Goal: Information Seeking & Learning: Learn about a topic

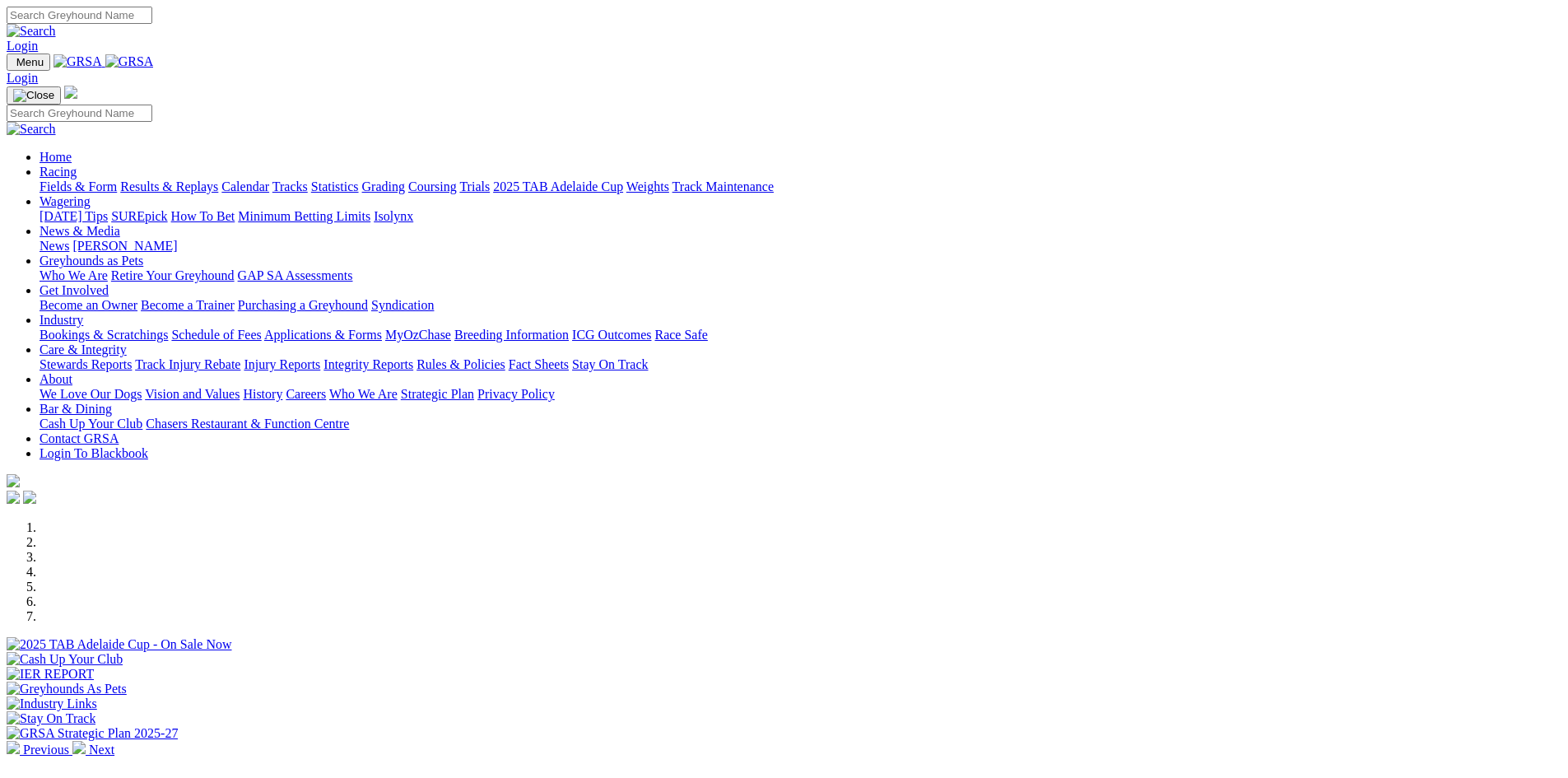
scroll to position [576, 0]
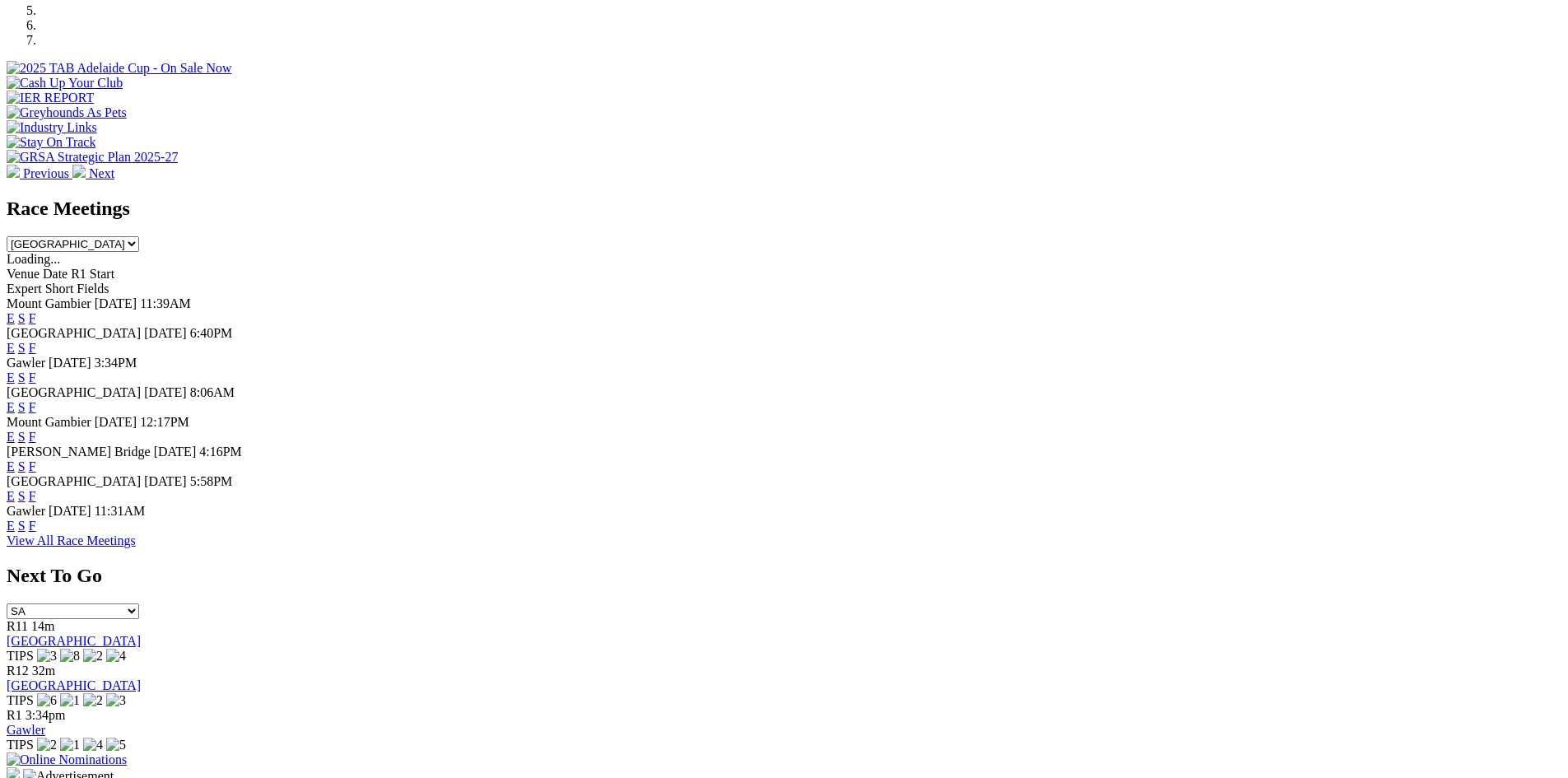
click at [36, 340] on link "F" at bounding box center [33, 347] width 7 height 14
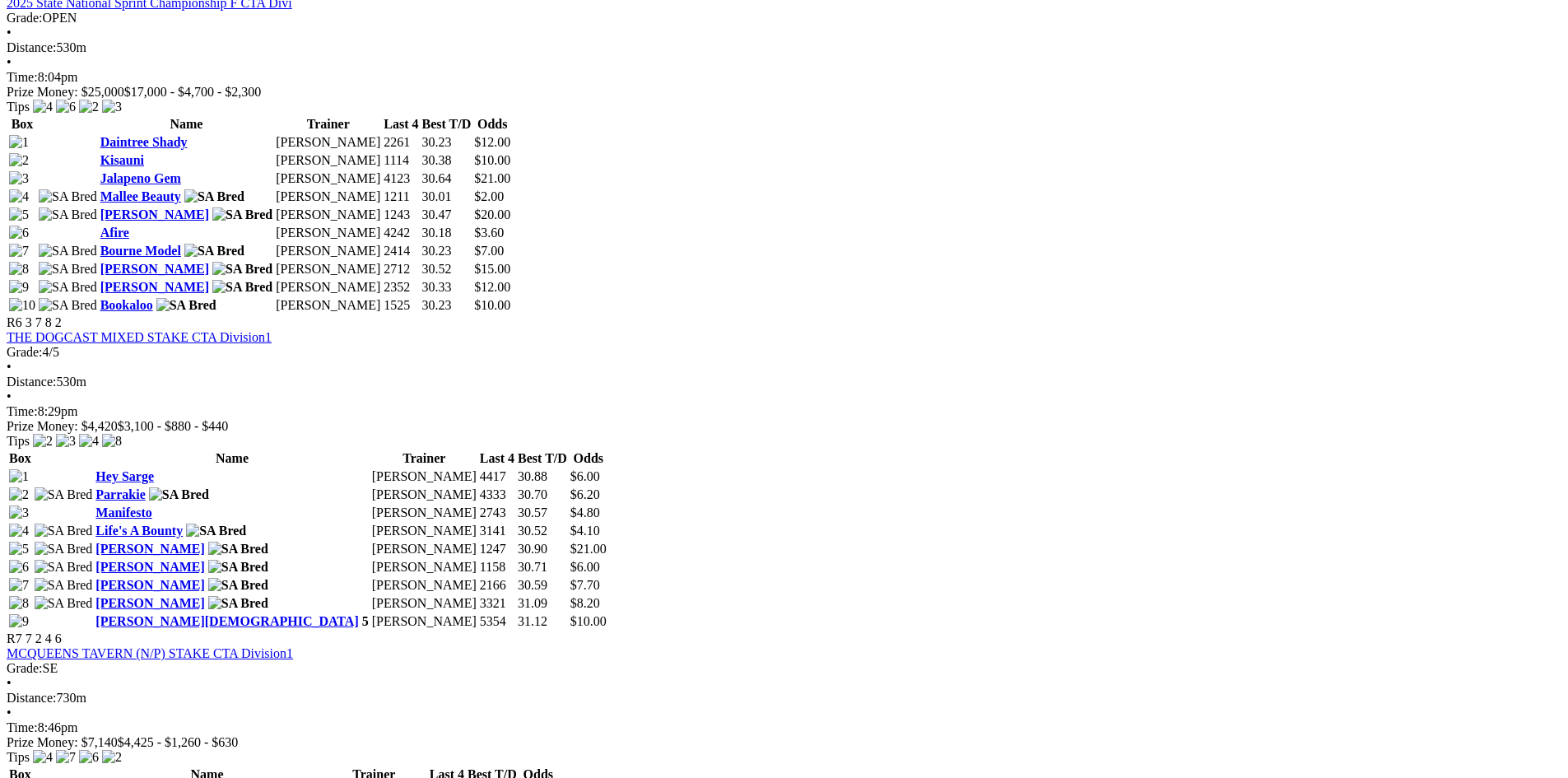
scroll to position [2058, 0]
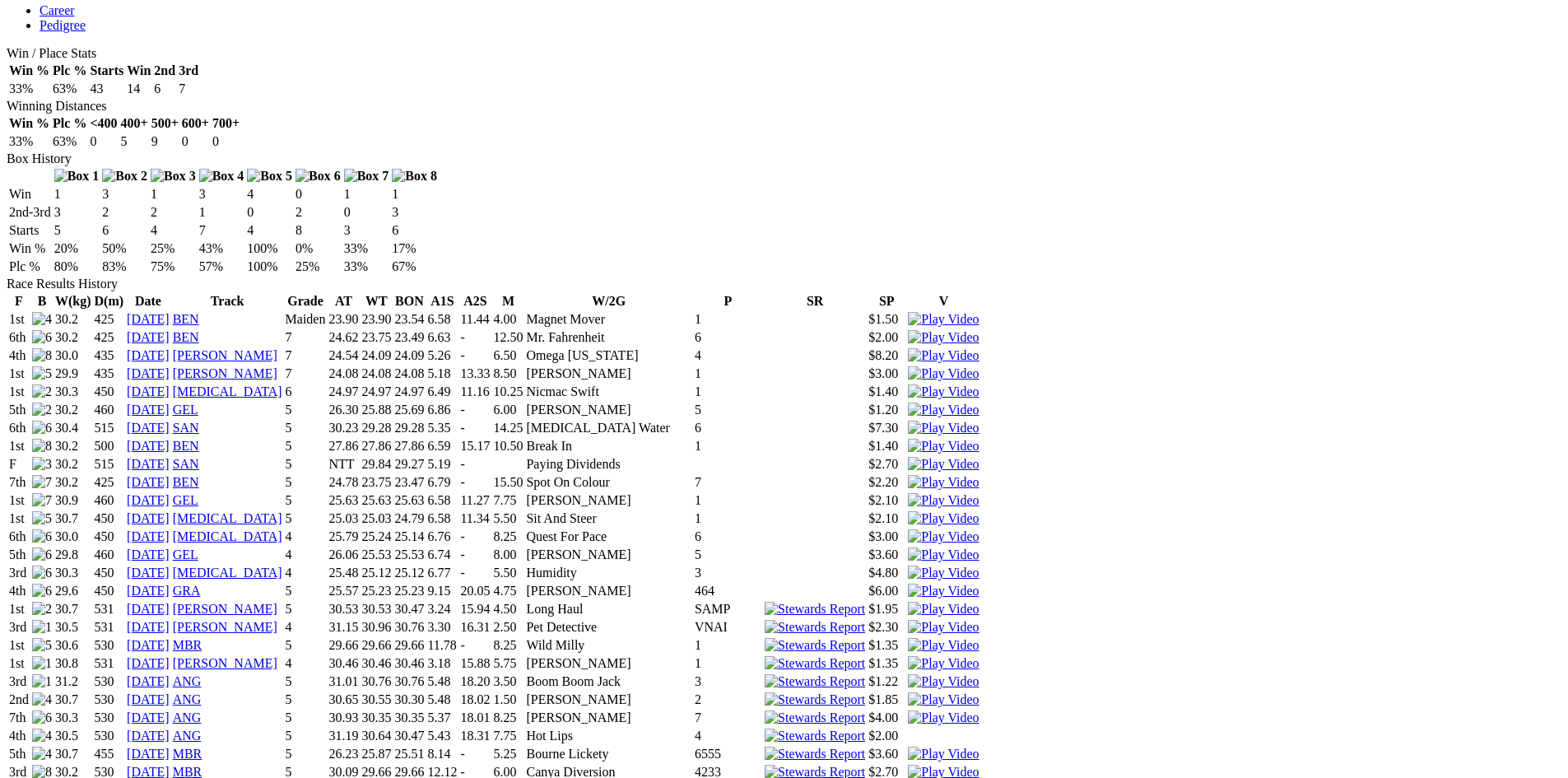
scroll to position [905, 0]
